Goal: Task Accomplishment & Management: Use online tool/utility

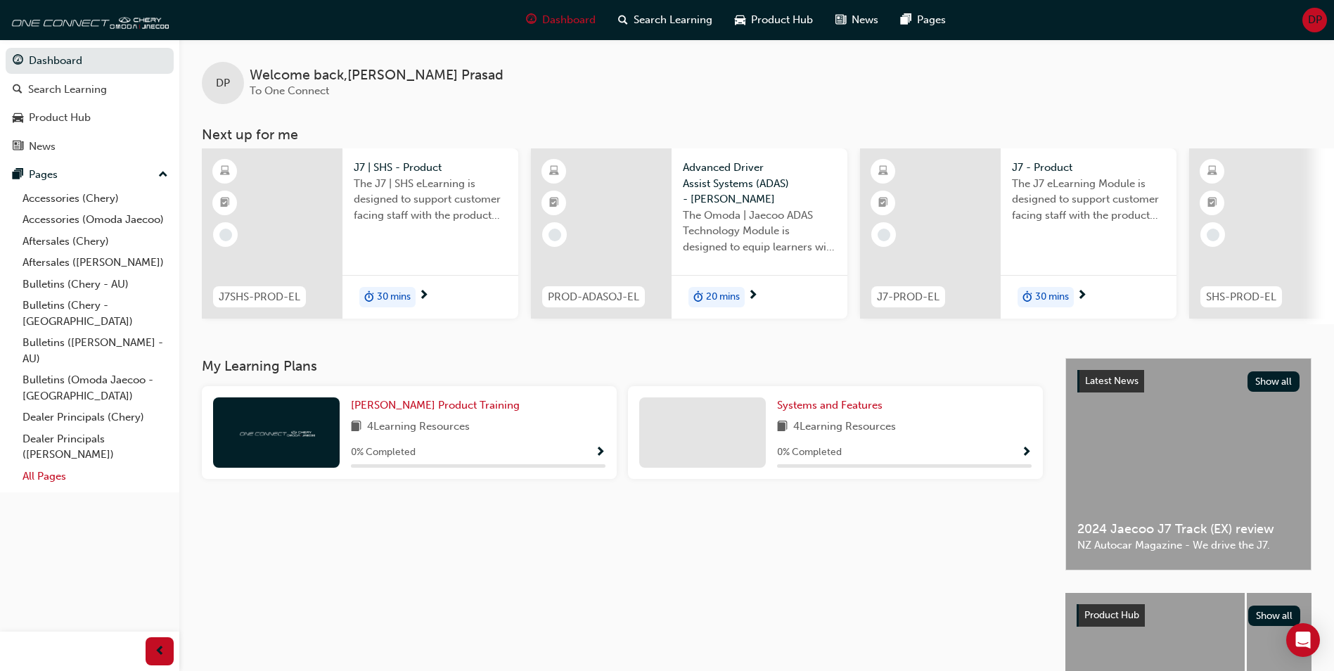
click at [58, 466] on link "All Pages" at bounding box center [95, 477] width 157 height 22
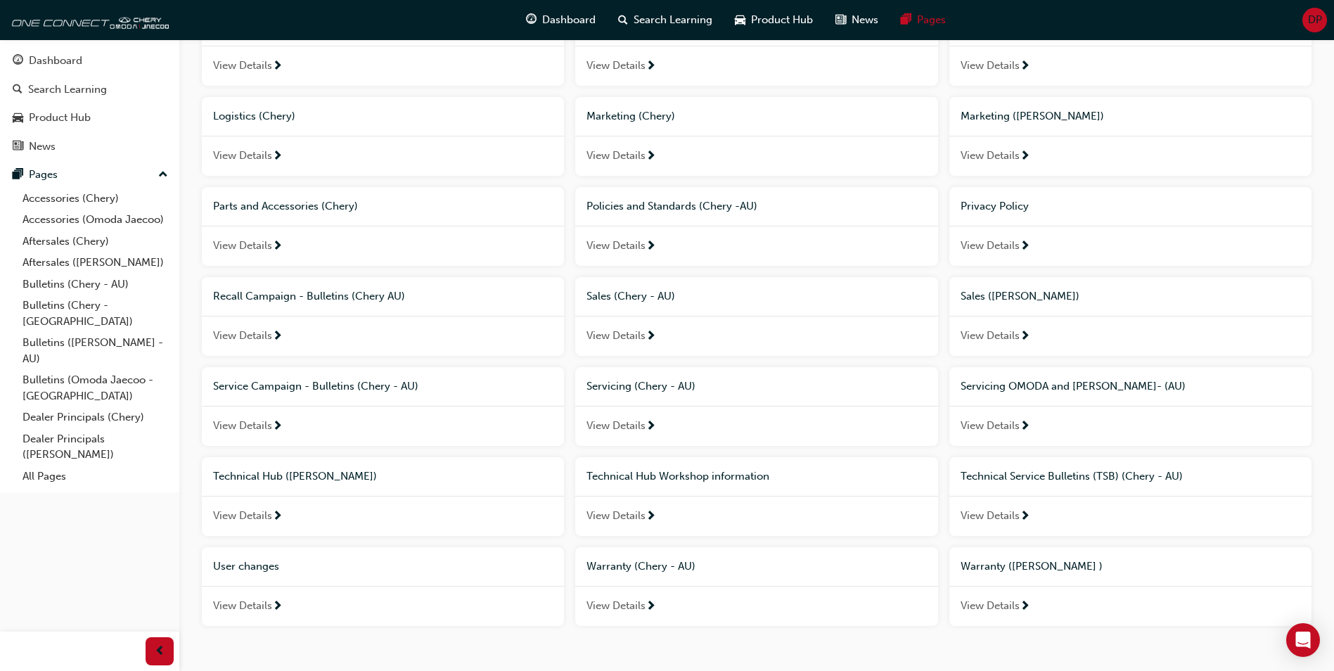
scroll to position [536, 0]
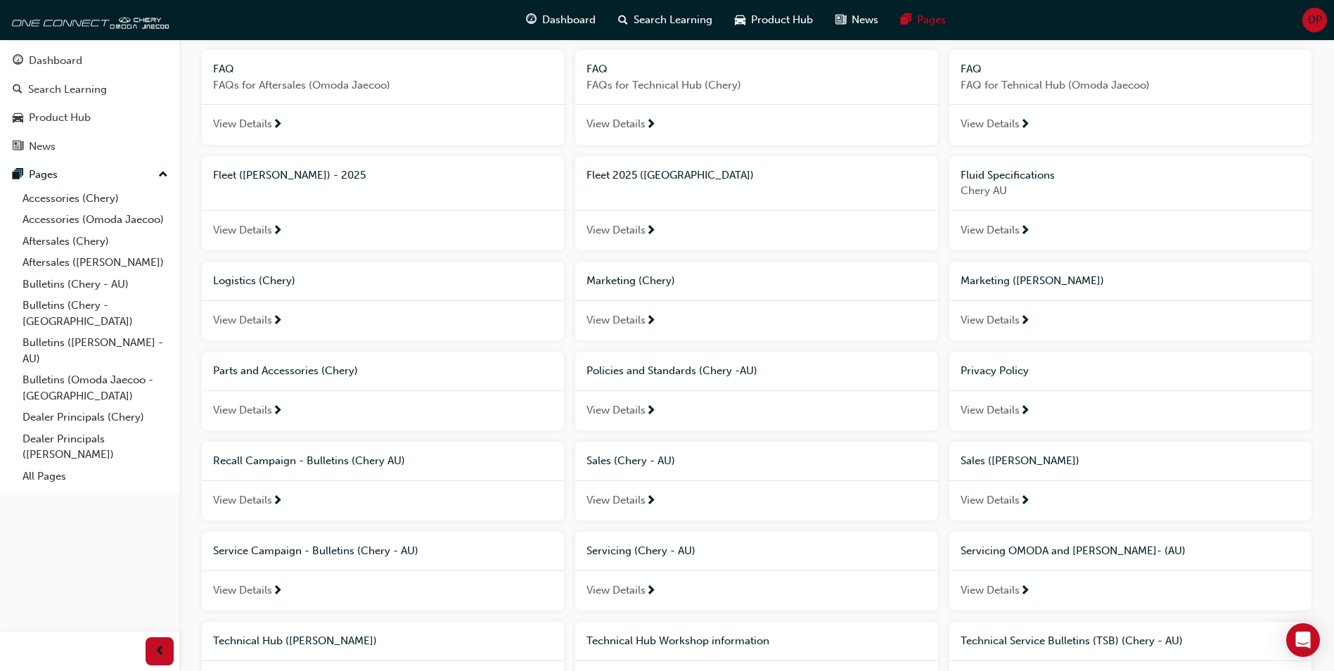
click at [994, 280] on span "Marketing ([PERSON_NAME])" at bounding box center [1032, 280] width 143 height 13
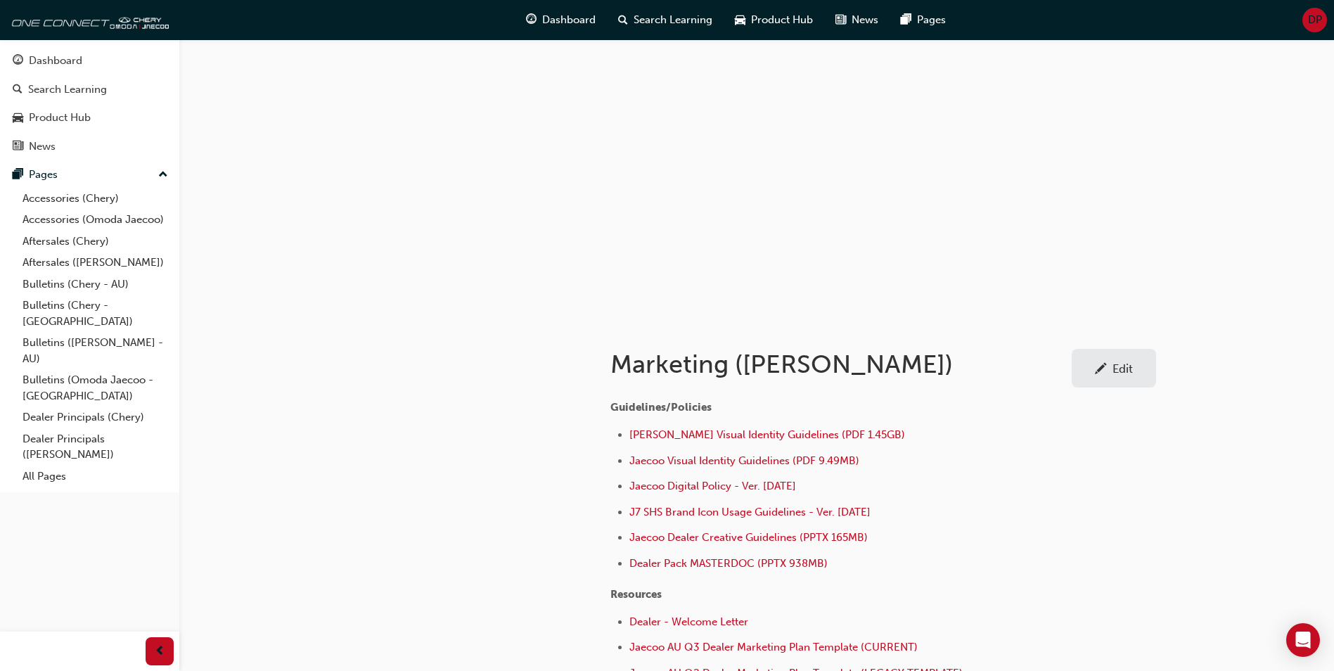
click at [1115, 373] on div "Edit" at bounding box center [1123, 368] width 20 height 14
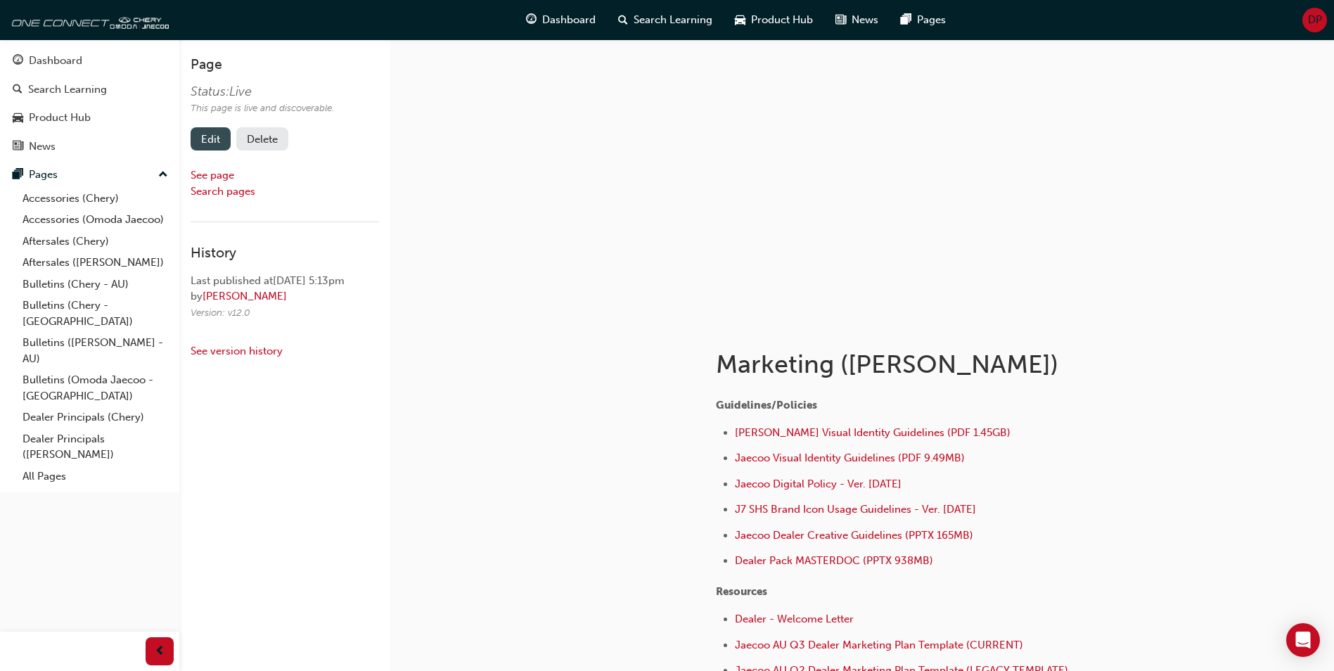
click at [205, 136] on link "Edit" at bounding box center [211, 138] width 40 height 23
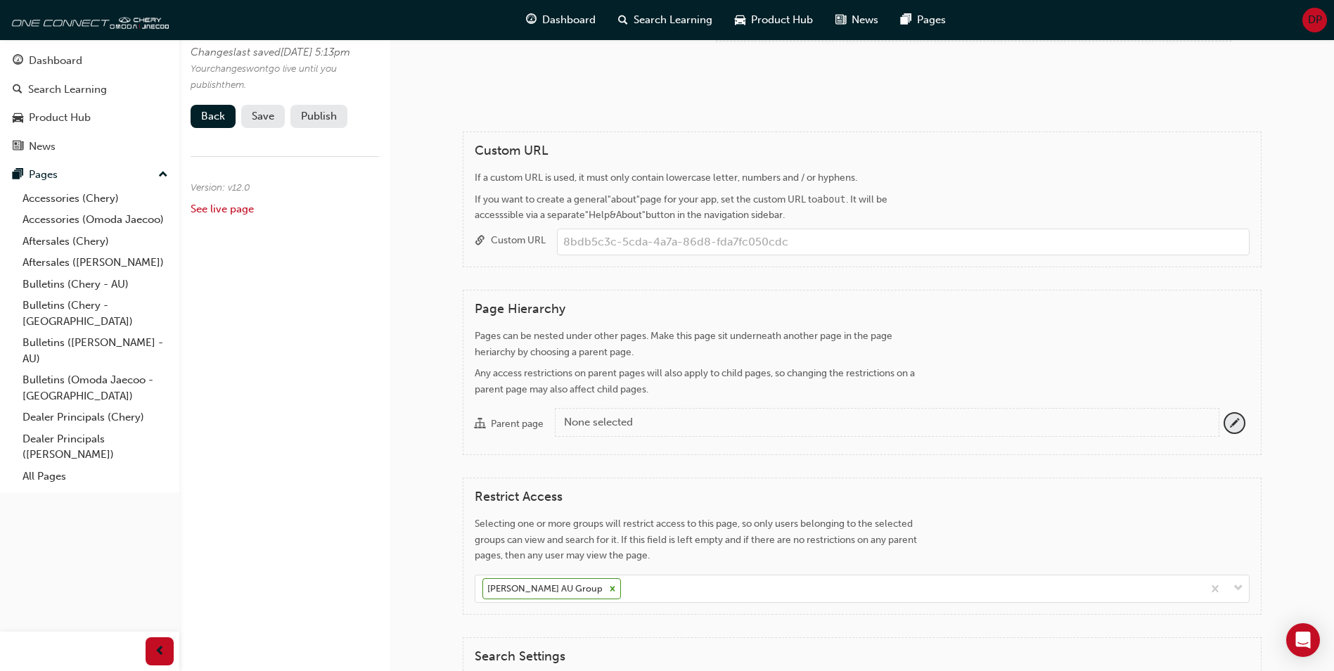
scroll to position [1195, 0]
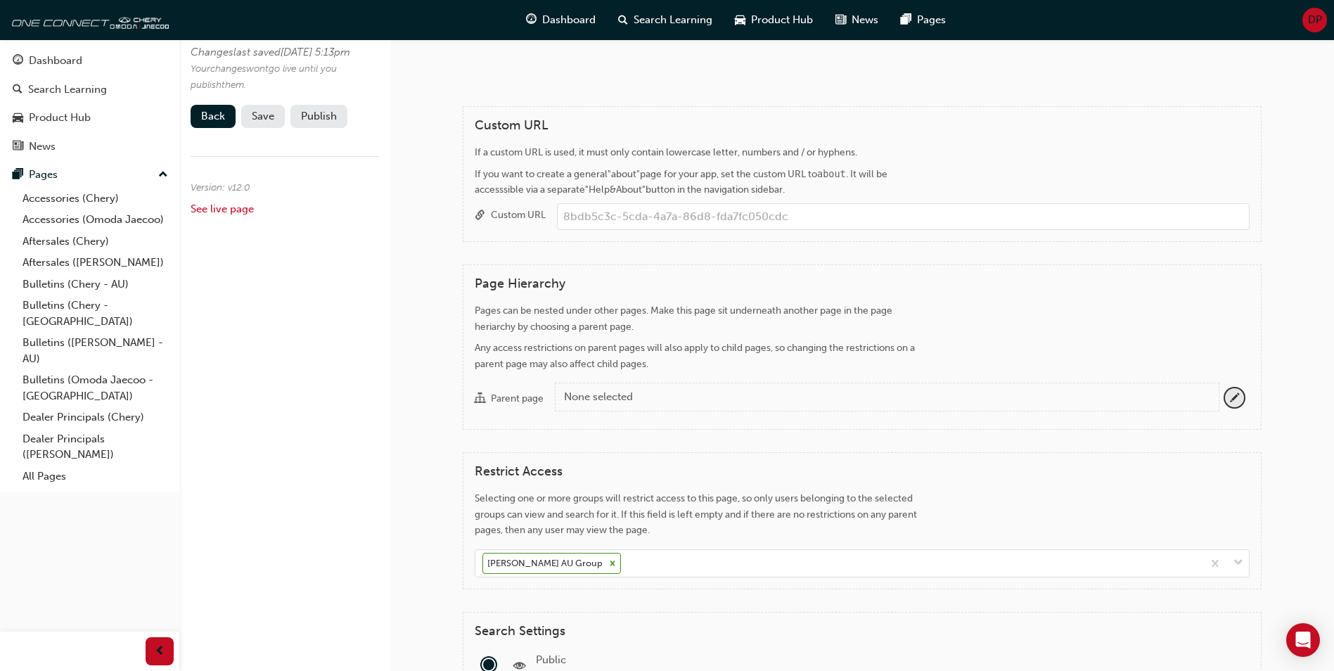
click at [609, 214] on input "Custom URL" at bounding box center [903, 216] width 693 height 27
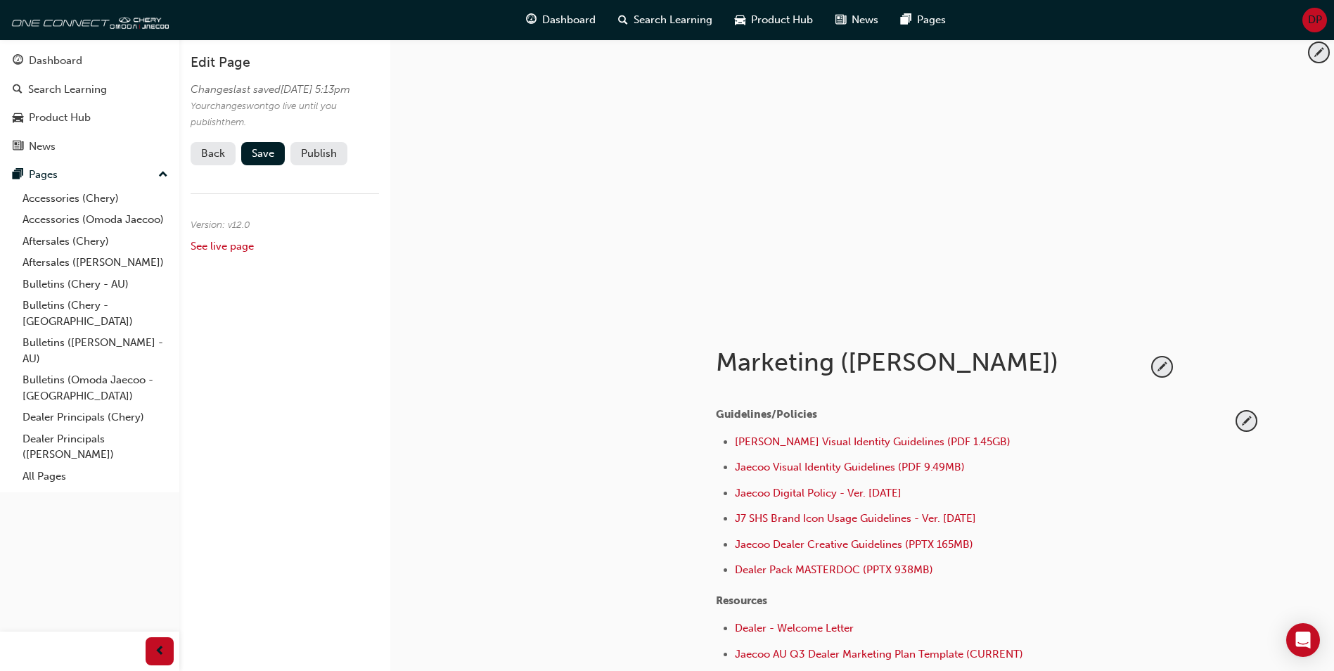
scroll to position [0, 0]
type input "omoda-jaecoo-marketing"
click at [264, 162] on span "Save" at bounding box center [263, 155] width 23 height 13
click at [321, 167] on button "Publish" at bounding box center [318, 155] width 57 height 23
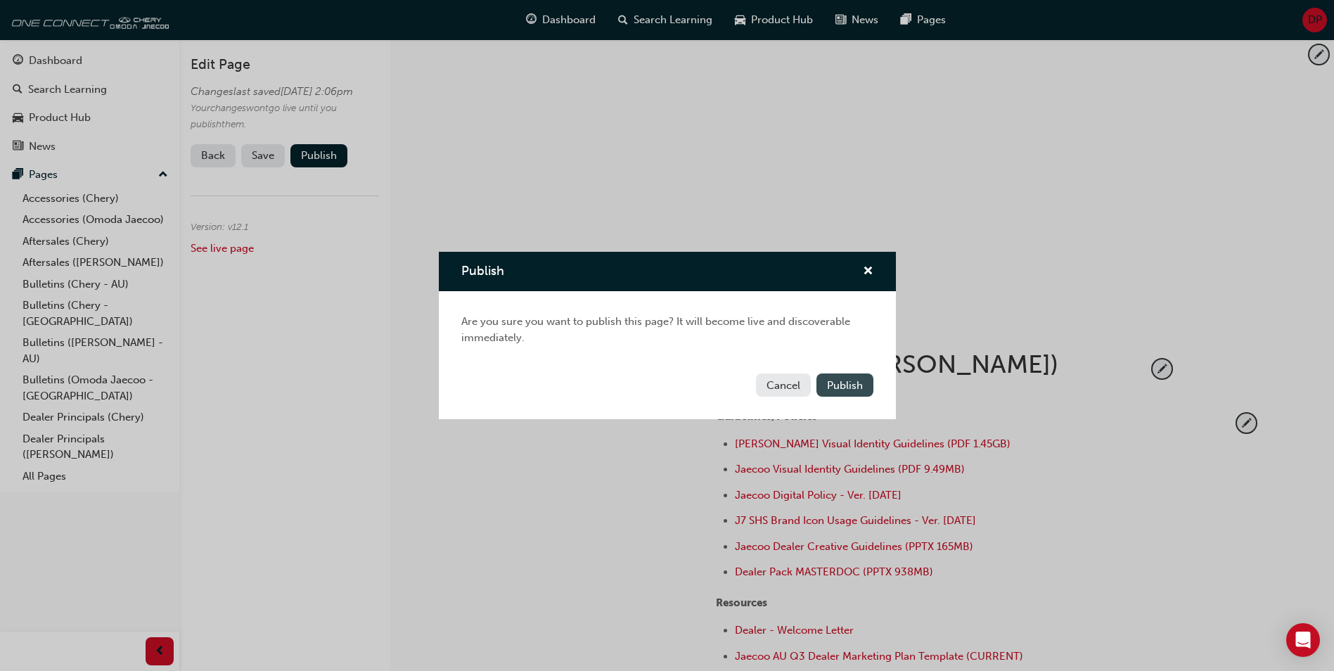
click at [857, 390] on span "Publish" at bounding box center [845, 385] width 36 height 13
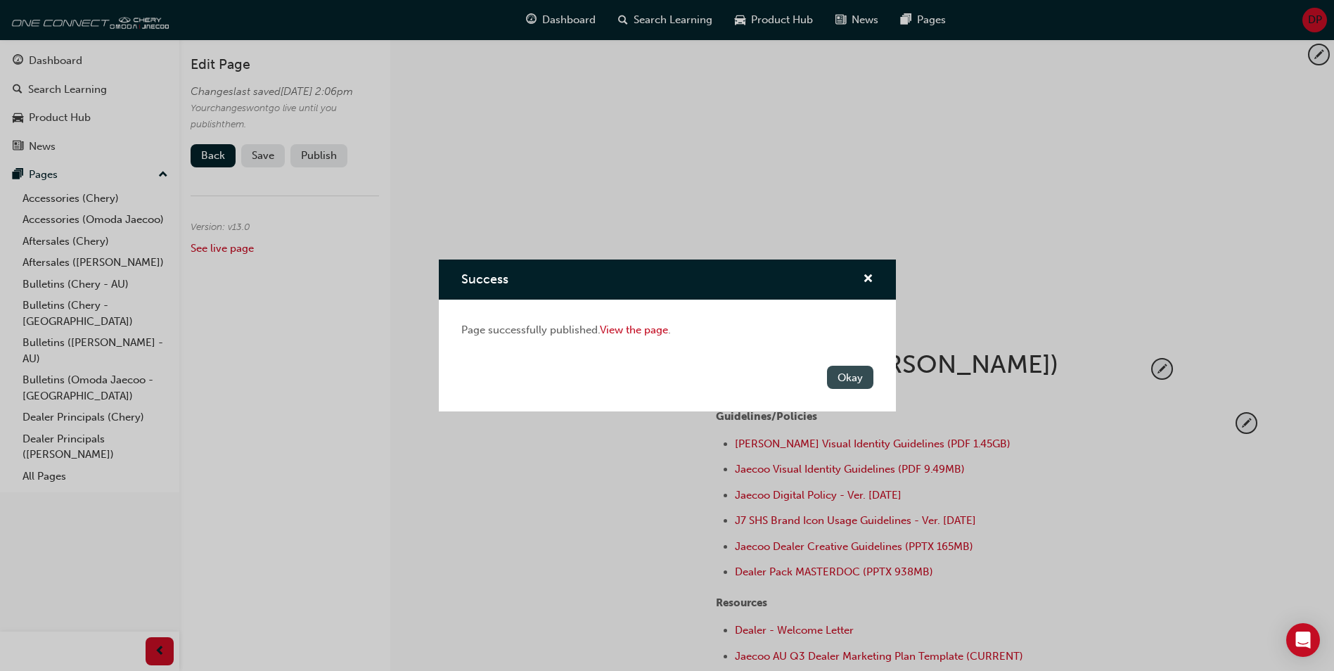
click at [860, 378] on button "Okay" at bounding box center [850, 377] width 46 height 23
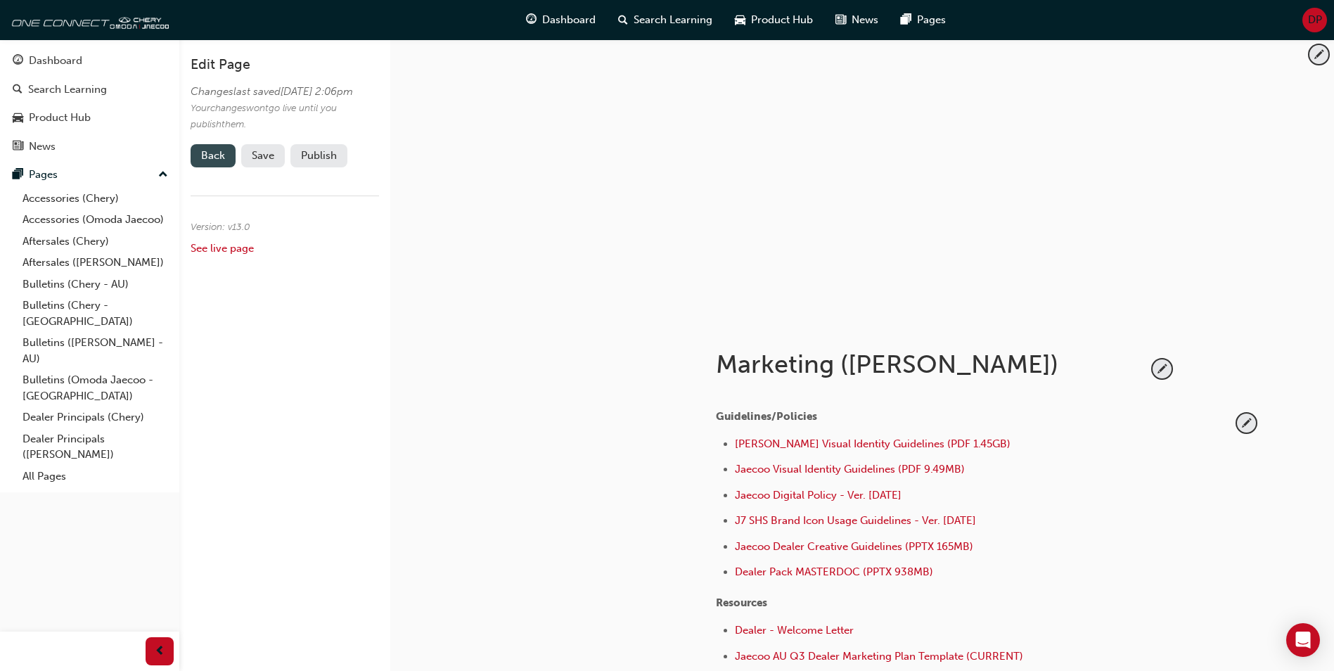
click at [197, 167] on link "Back" at bounding box center [213, 155] width 45 height 23
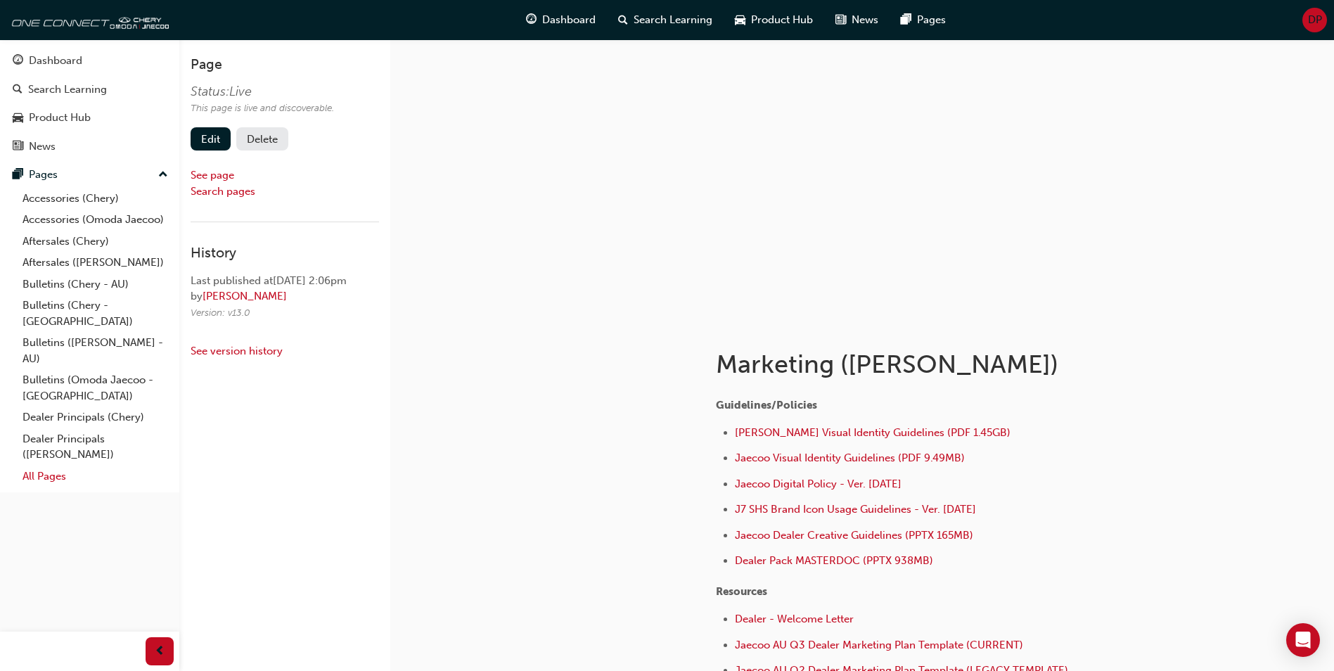
click at [72, 466] on link "All Pages" at bounding box center [95, 477] width 157 height 22
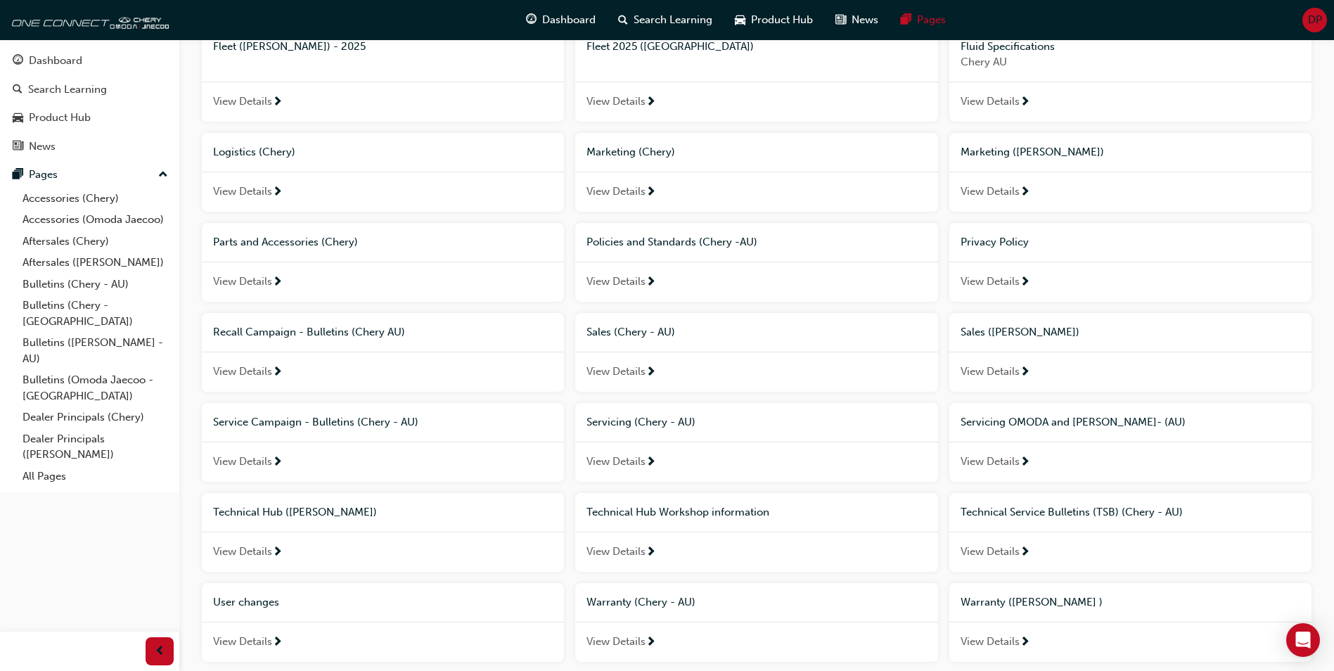
scroll to position [703, 0]
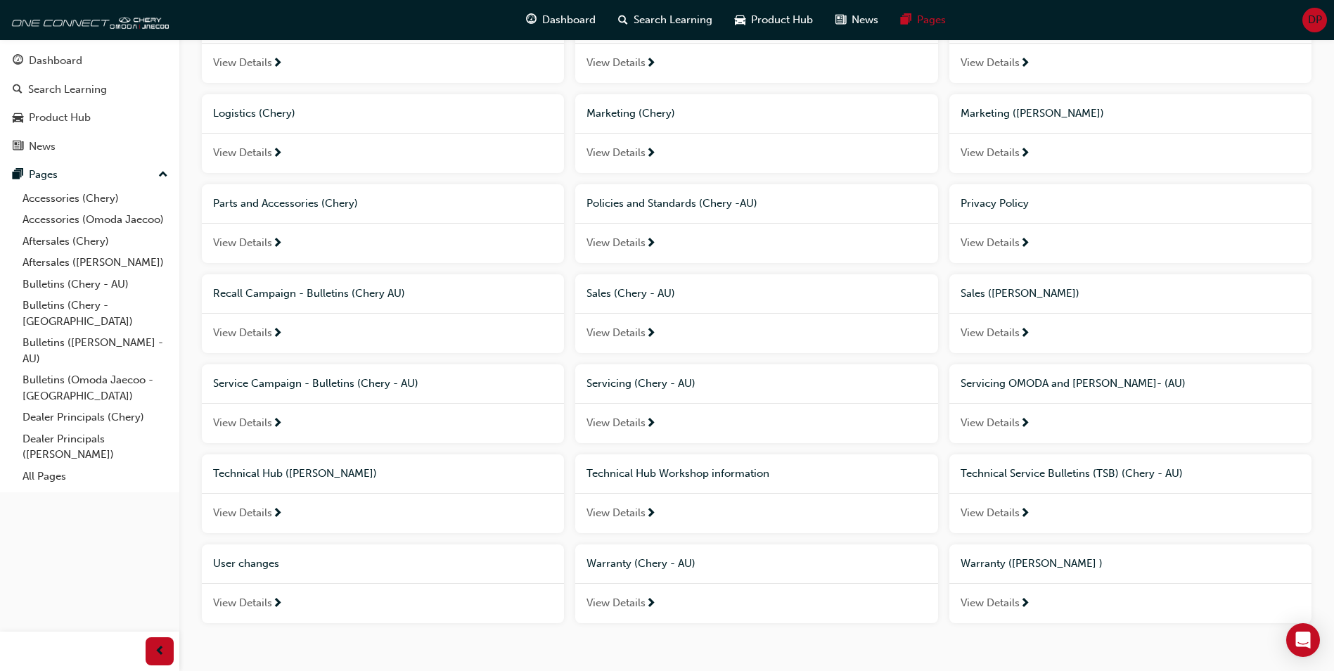
click at [1062, 113] on span "Marketing ([PERSON_NAME])" at bounding box center [1032, 113] width 143 height 13
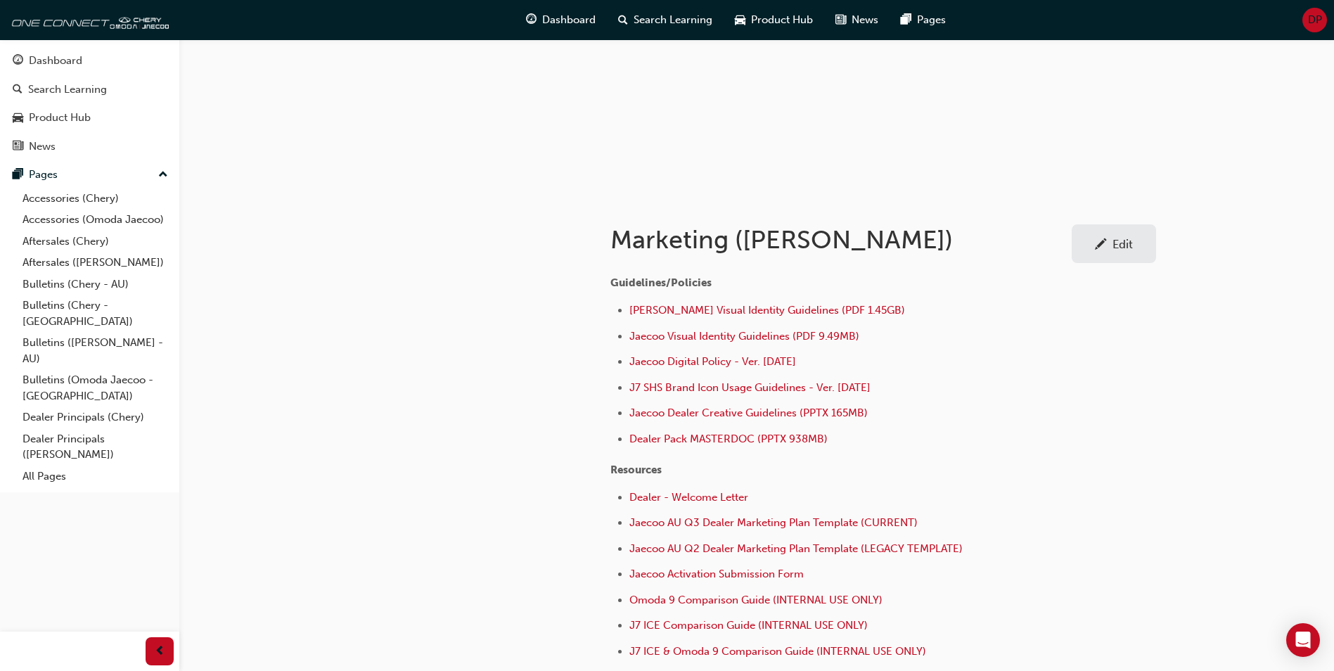
scroll to position [70, 0]
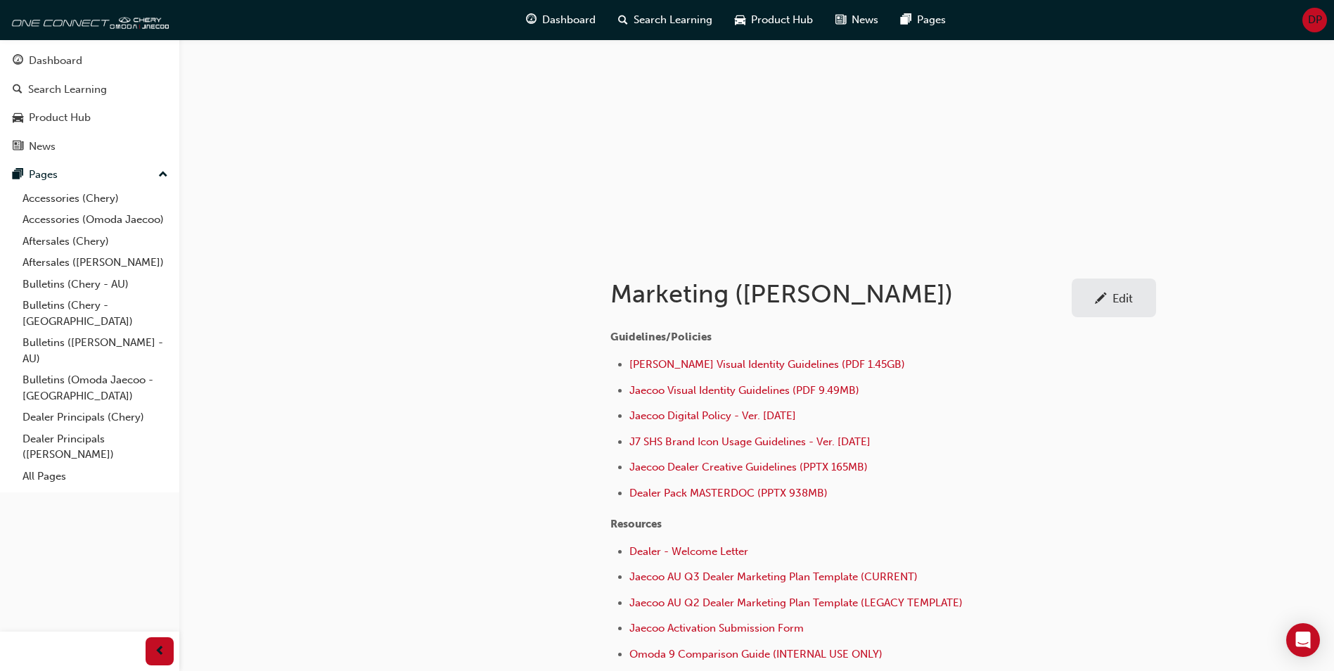
click at [1103, 307] on link "Edit" at bounding box center [1114, 297] width 84 height 39
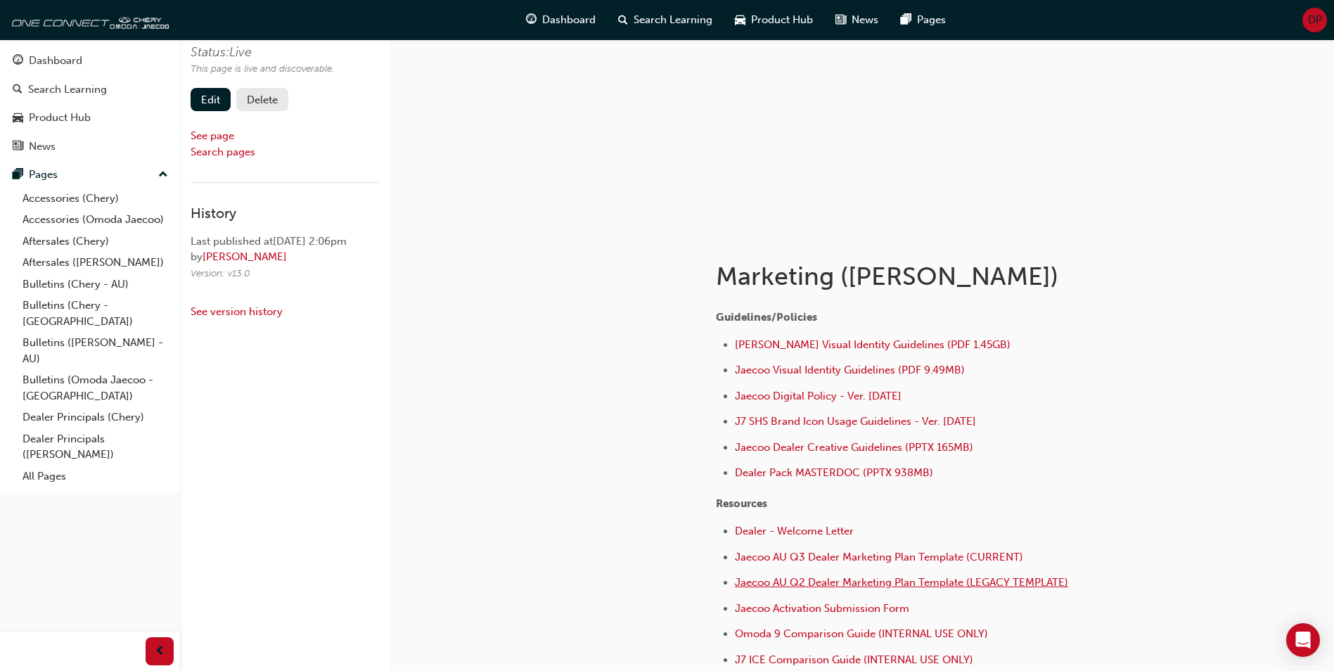
scroll to position [211, 0]
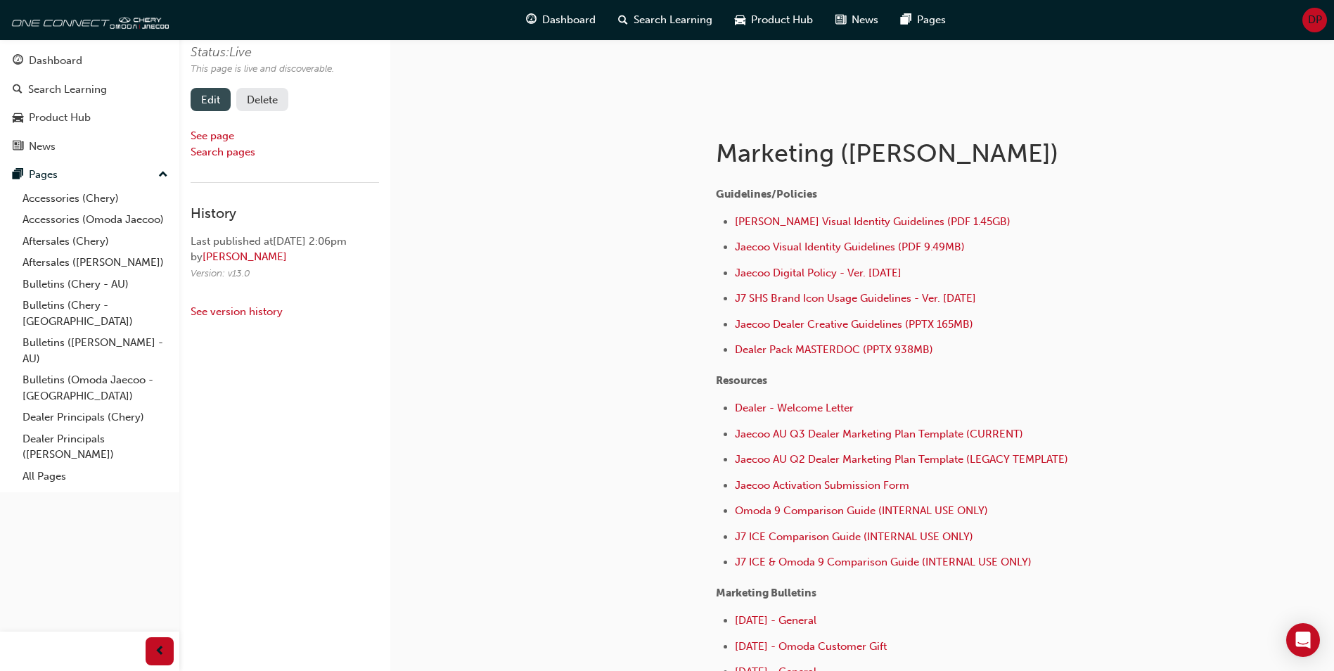
click at [205, 103] on link "Edit" at bounding box center [211, 99] width 40 height 23
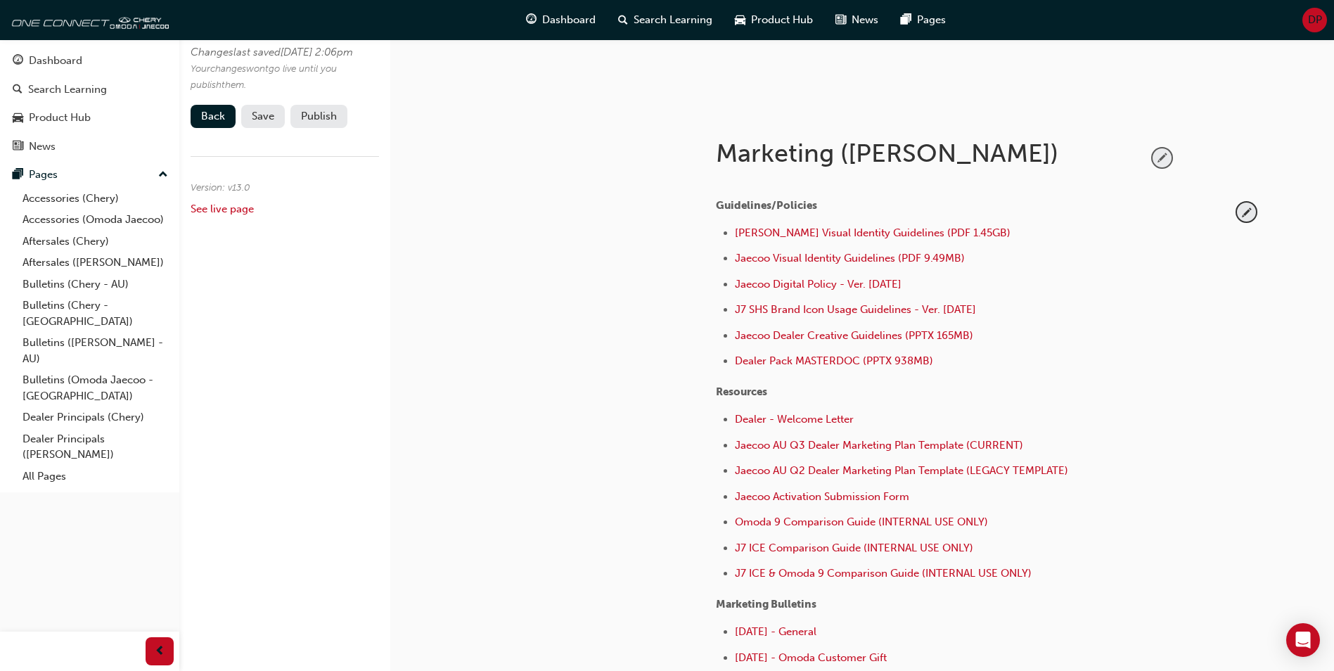
click at [1166, 158] on span "pencil-icon" at bounding box center [1162, 157] width 19 height 19
click at [1162, 159] on span "tick-icon" at bounding box center [1162, 157] width 19 height 19
click at [1242, 207] on span "pencil-icon" at bounding box center [1246, 212] width 19 height 19
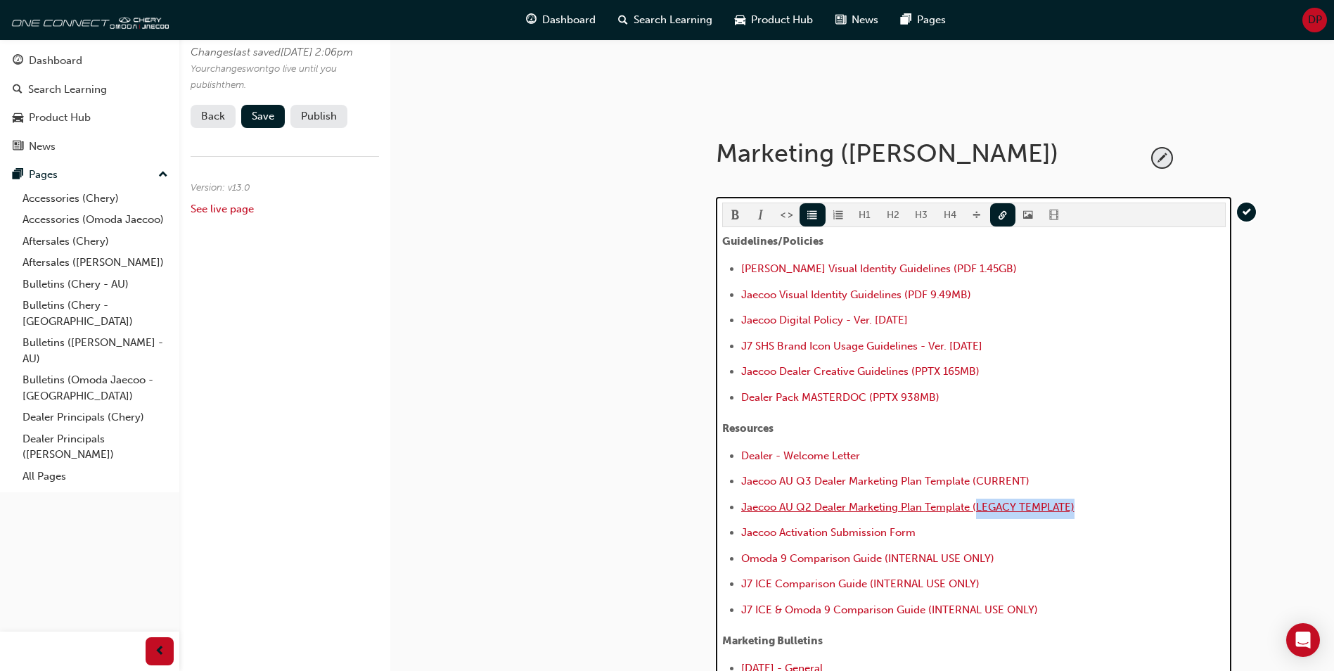
drag, startPoint x: 1080, startPoint y: 505, endPoint x: 975, endPoint y: 505, distance: 104.8
click at [975, 505] on li "Jaecoo AU Q2 Dealer Marketing Plan Template (LEGACY TEMPLATE)" at bounding box center [983, 509] width 485 height 20
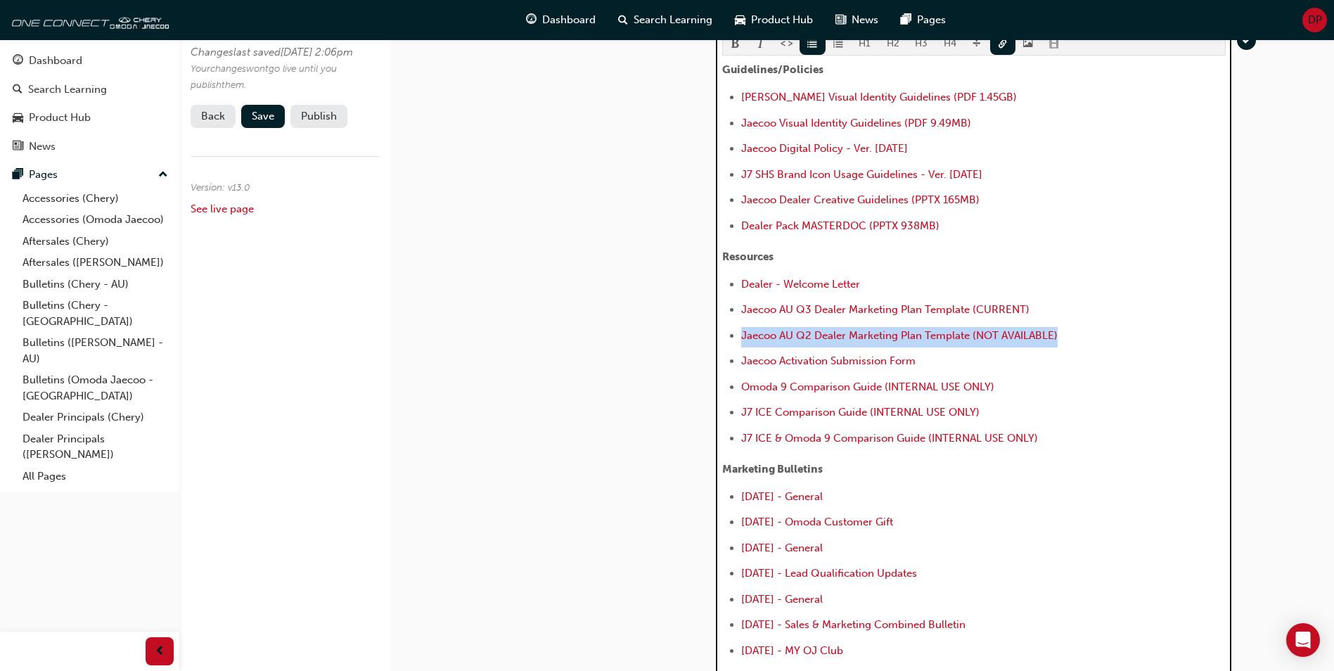
drag, startPoint x: 1063, startPoint y: 333, endPoint x: 697, endPoint y: 325, distance: 366.5
click at [697, 325] on div "Marketing (Omoda Jaecoo) H1 H2 H3 H4 Guidelines/Policies Omoda Jaecoo Visual Id…" at bounding box center [988, 404] width 591 height 933
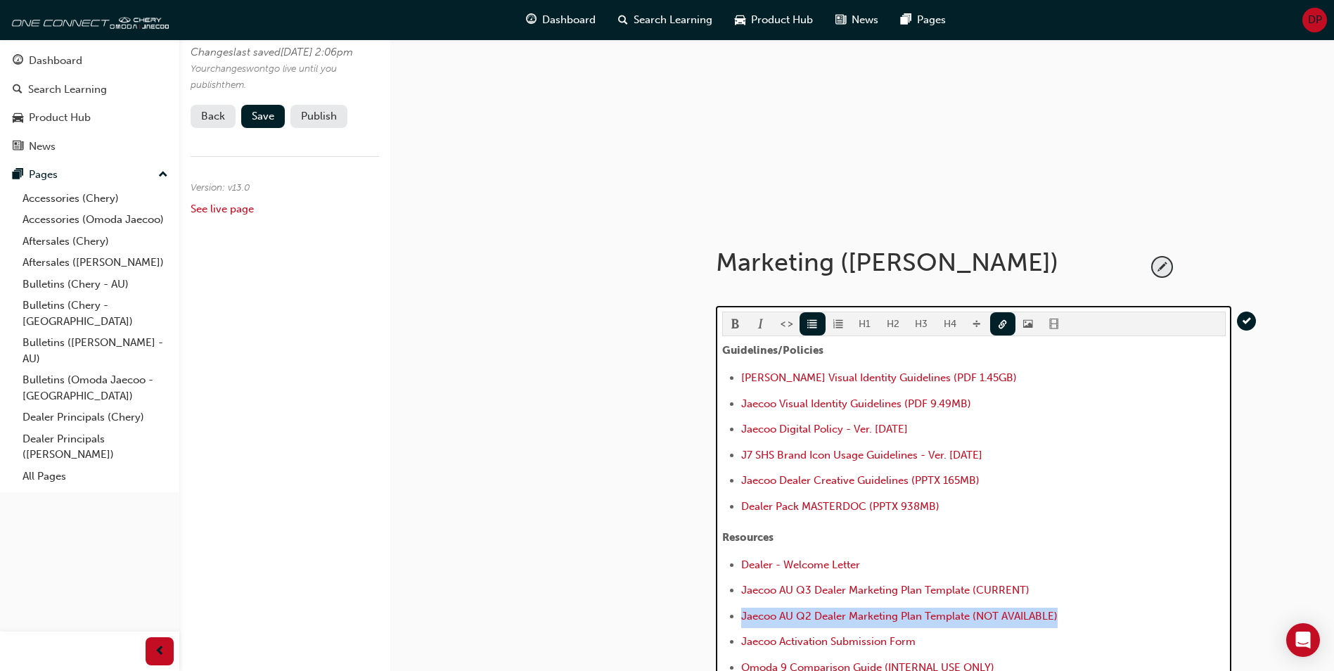
scroll to position [172, 0]
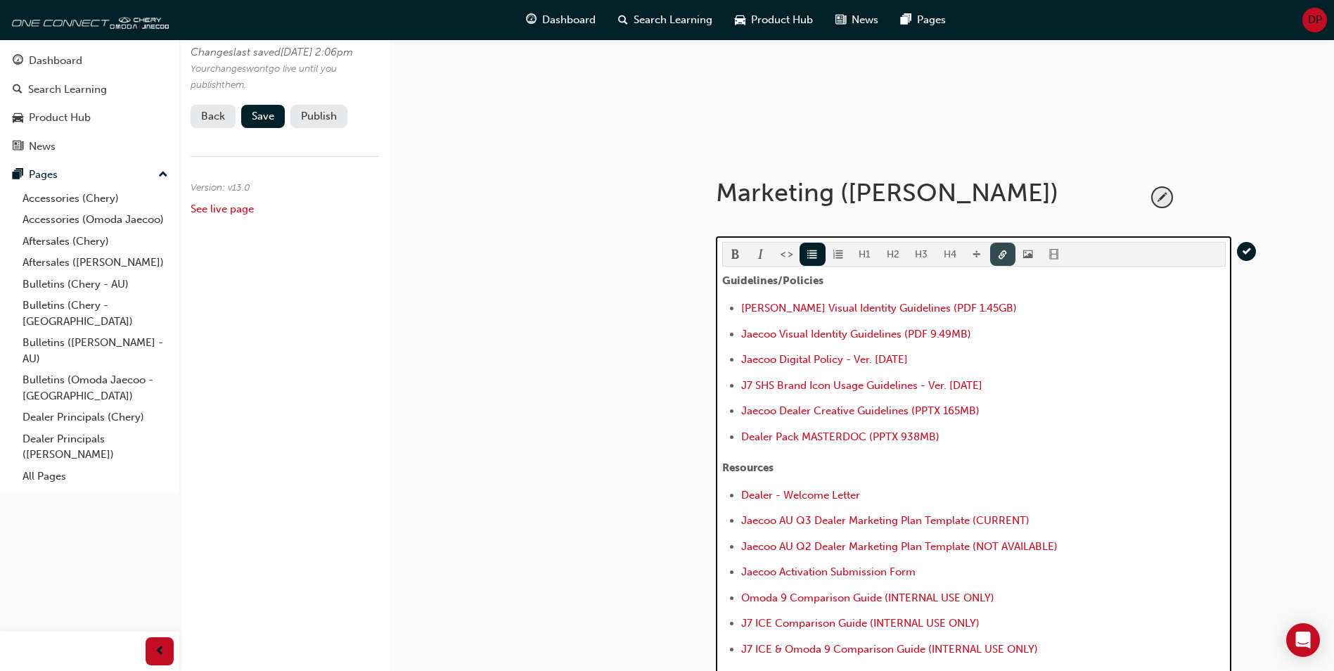
click at [1000, 258] on span "link-icon" at bounding box center [1003, 256] width 10 height 12
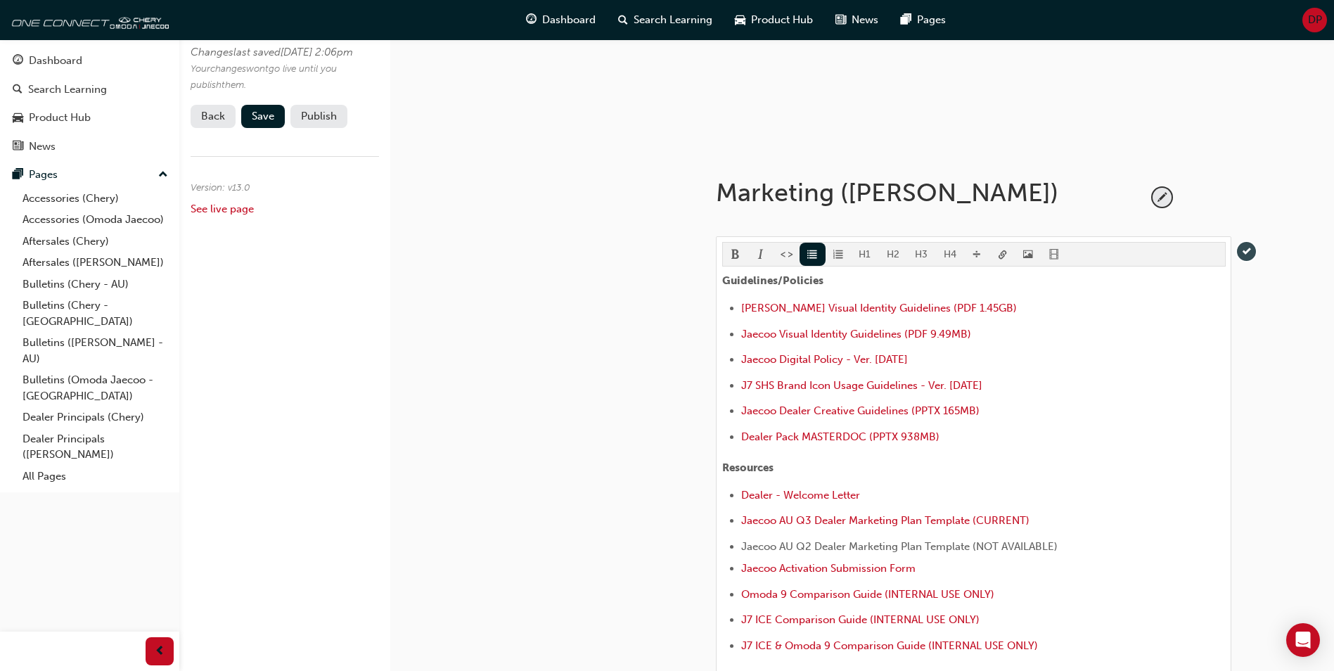
click at [1250, 248] on span "tick-icon" at bounding box center [1246, 251] width 19 height 19
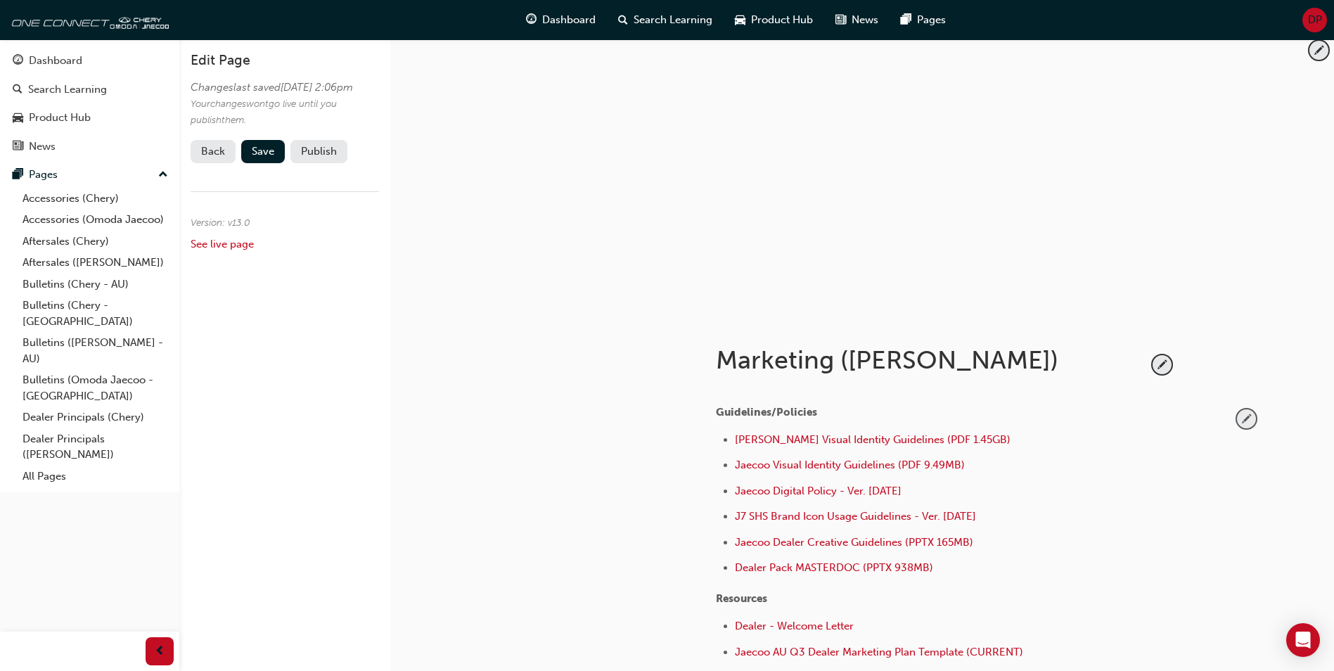
scroll to position [0, 0]
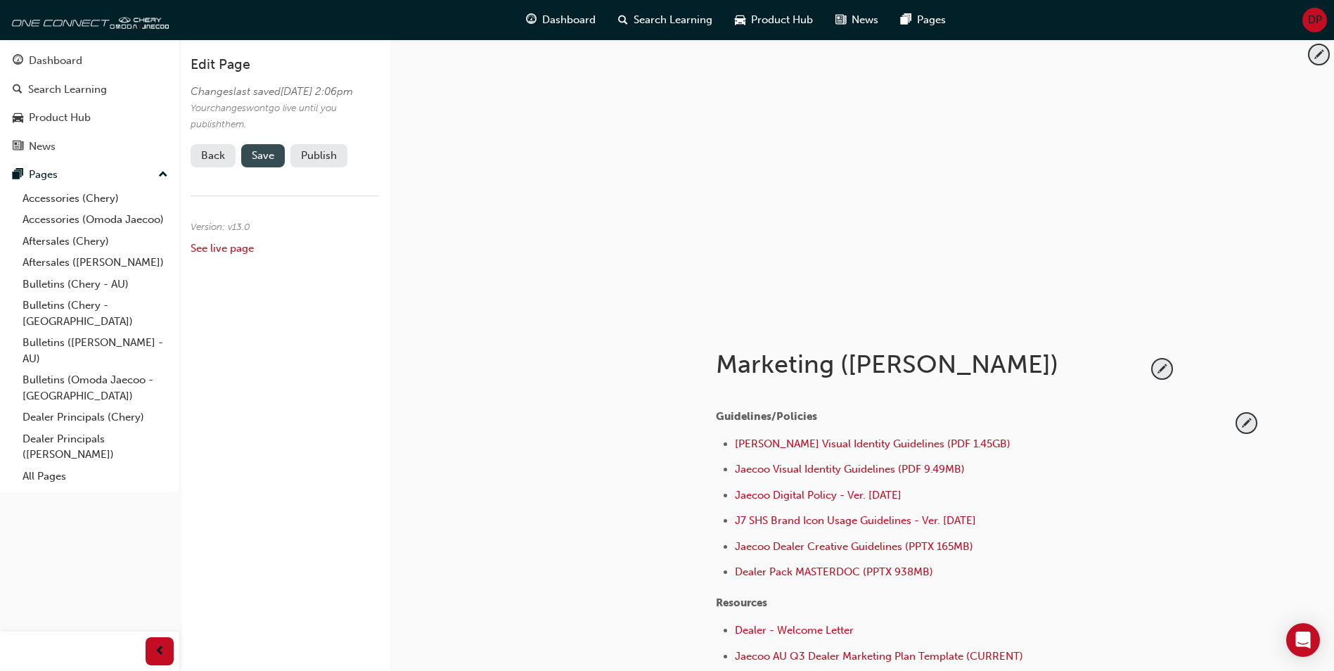
click at [269, 162] on span "Save" at bounding box center [263, 155] width 23 height 13
click at [319, 167] on button "Publish" at bounding box center [318, 155] width 57 height 23
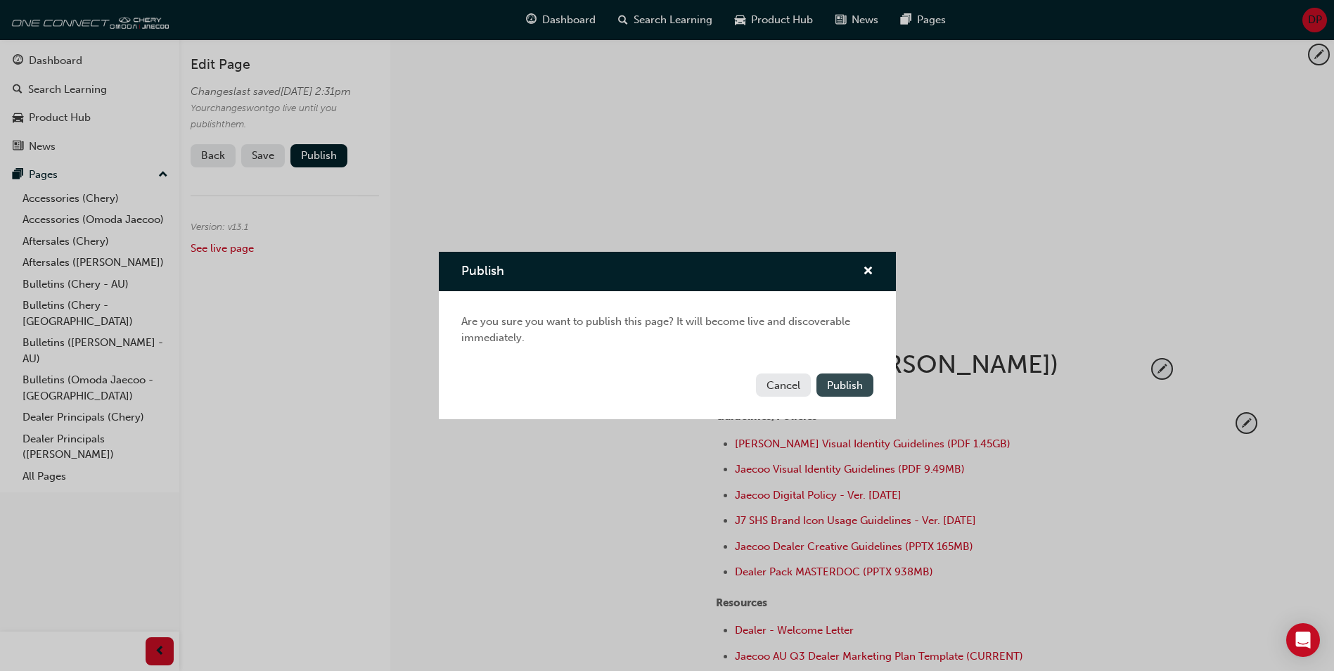
click at [848, 379] on span "Publish" at bounding box center [845, 385] width 36 height 13
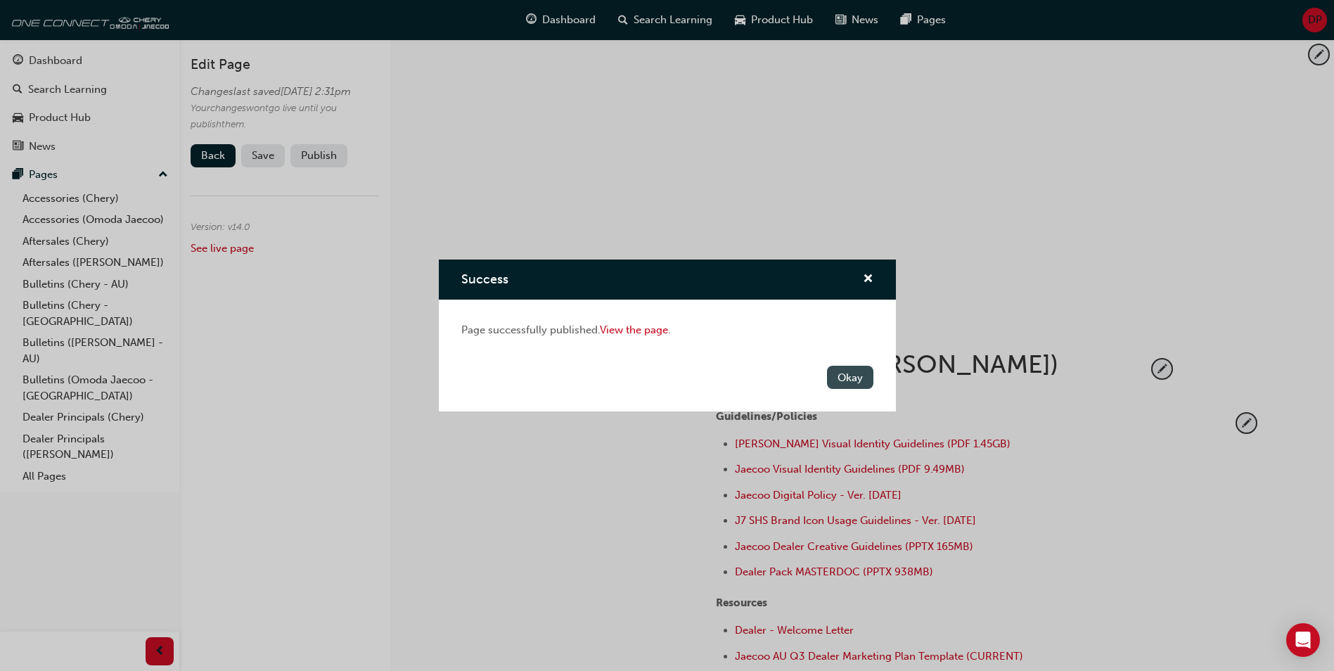
click at [847, 383] on button "Okay" at bounding box center [850, 377] width 46 height 23
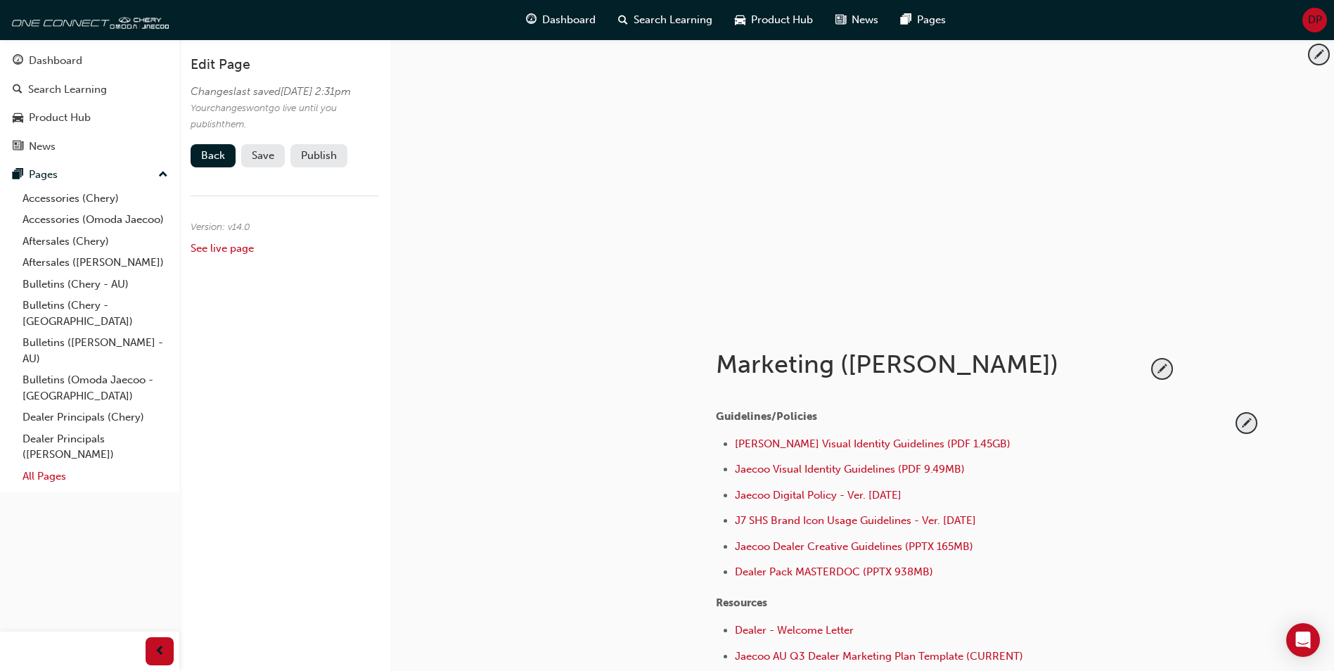
click at [86, 466] on link "All Pages" at bounding box center [95, 477] width 157 height 22
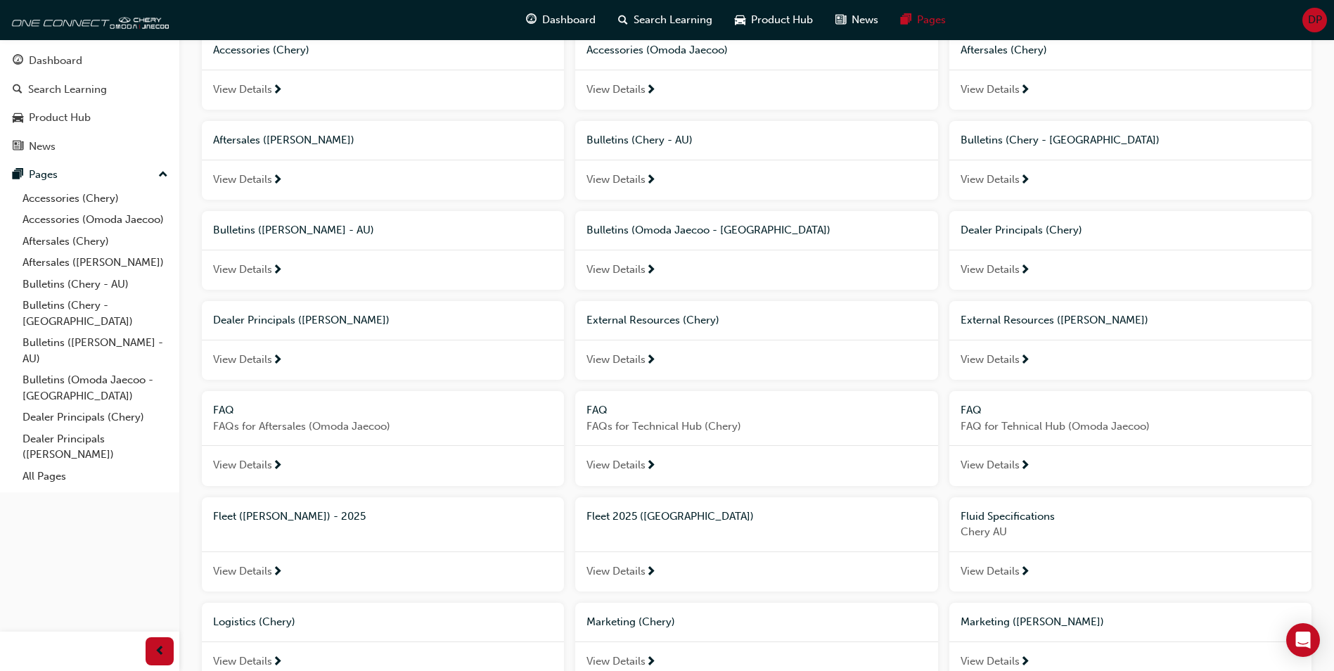
scroll to position [492, 0]
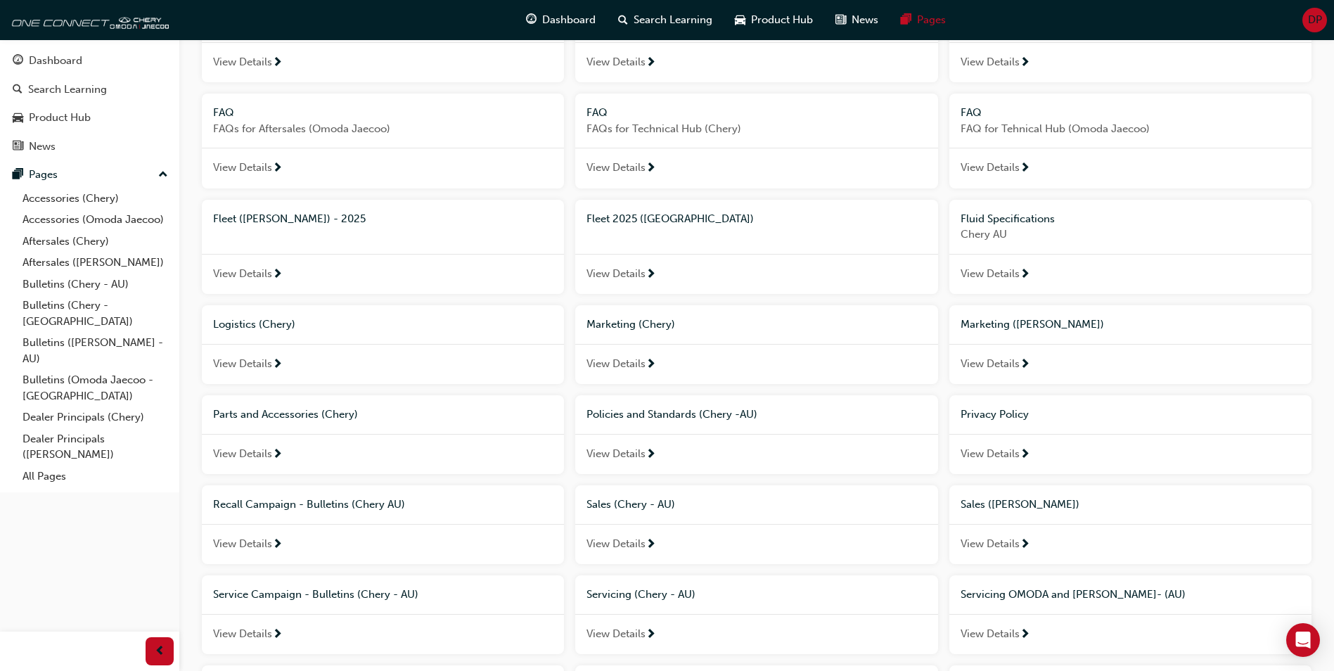
click at [1038, 328] on span "Marketing ([PERSON_NAME])" at bounding box center [1032, 324] width 143 height 13
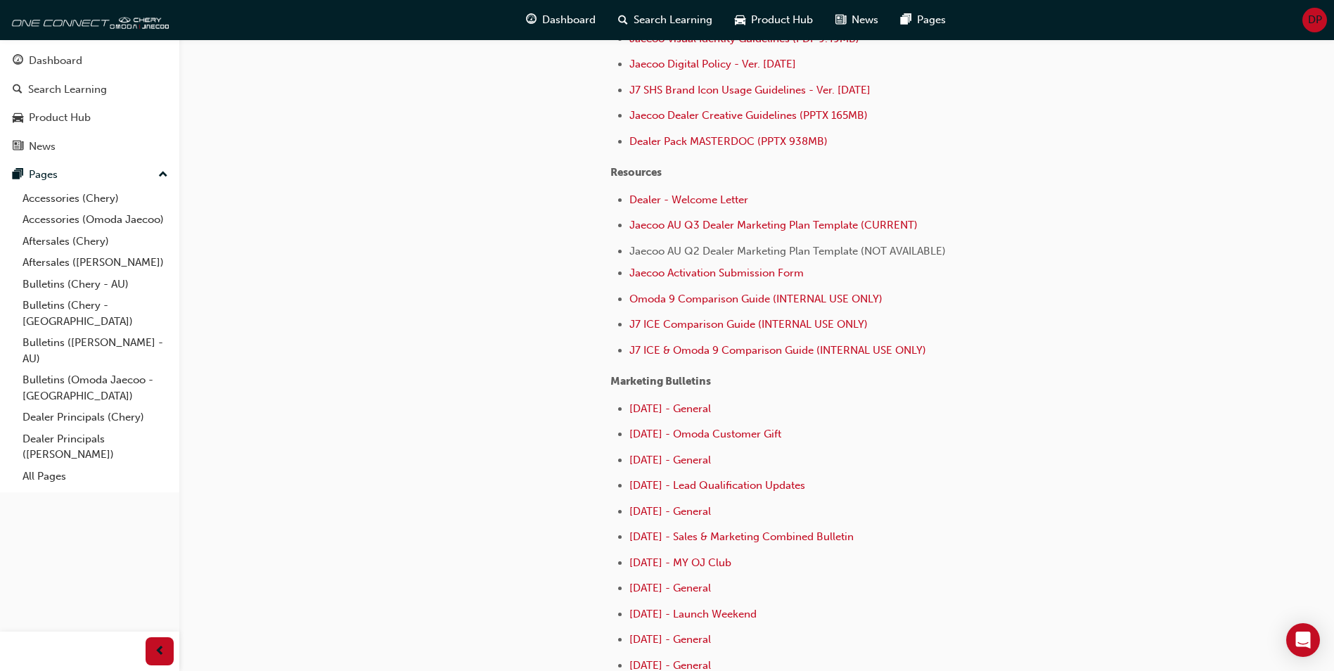
scroll to position [352, 0]
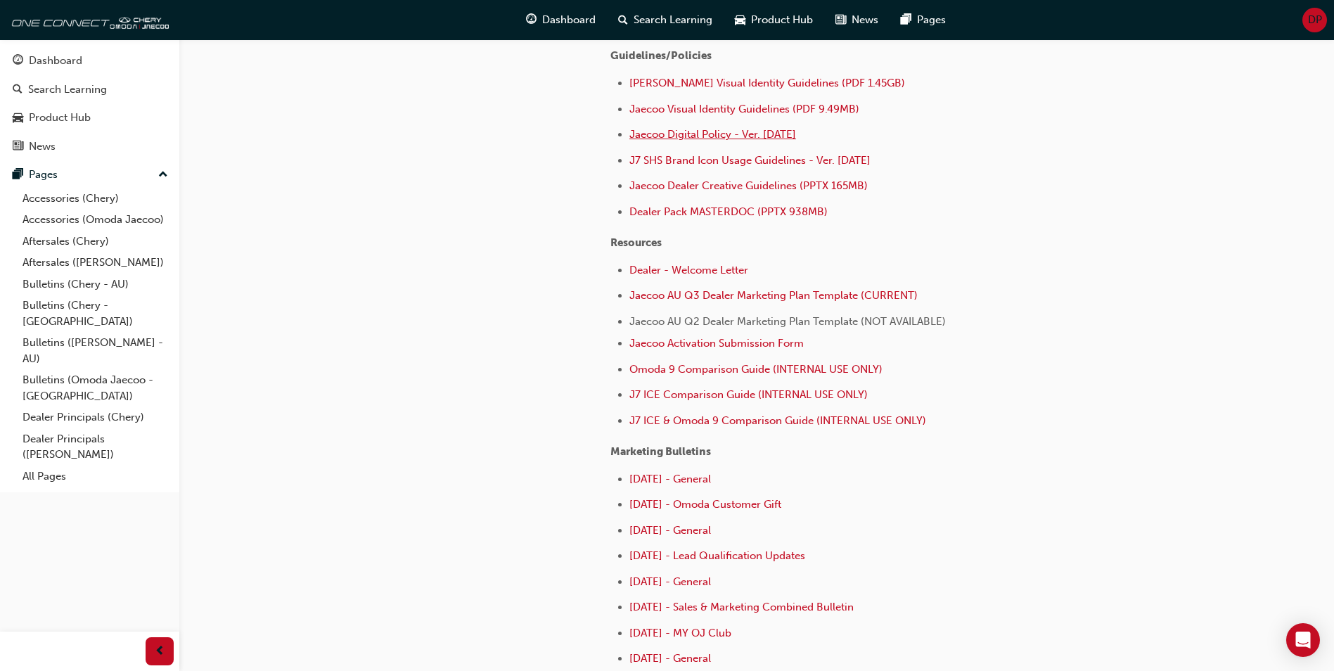
click at [707, 134] on span "Jaecoo Digital Policy - Ver. [DATE]" at bounding box center [712, 134] width 167 height 13
